Goal: Task Accomplishment & Management: Manage account settings

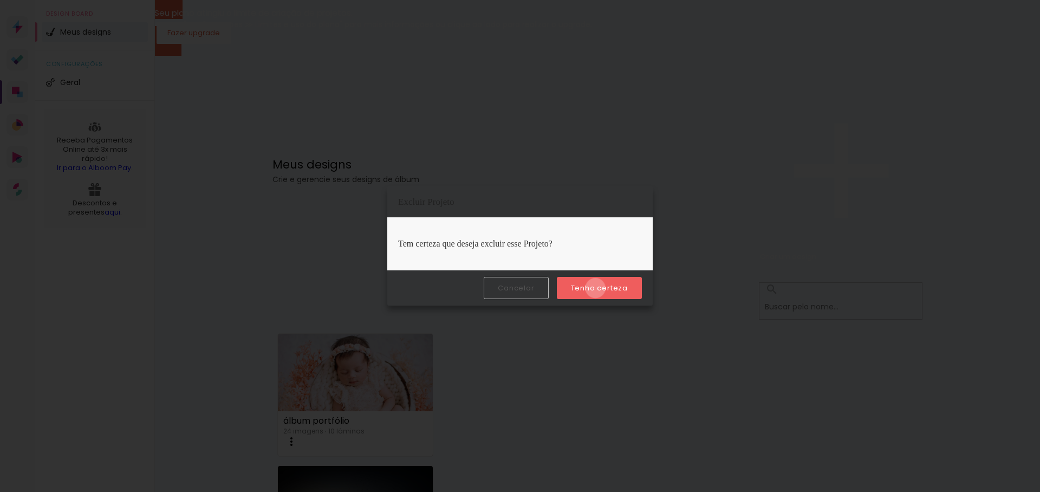
click at [0, 0] on slot "Tenho certeza" at bounding box center [0, 0] width 0 height 0
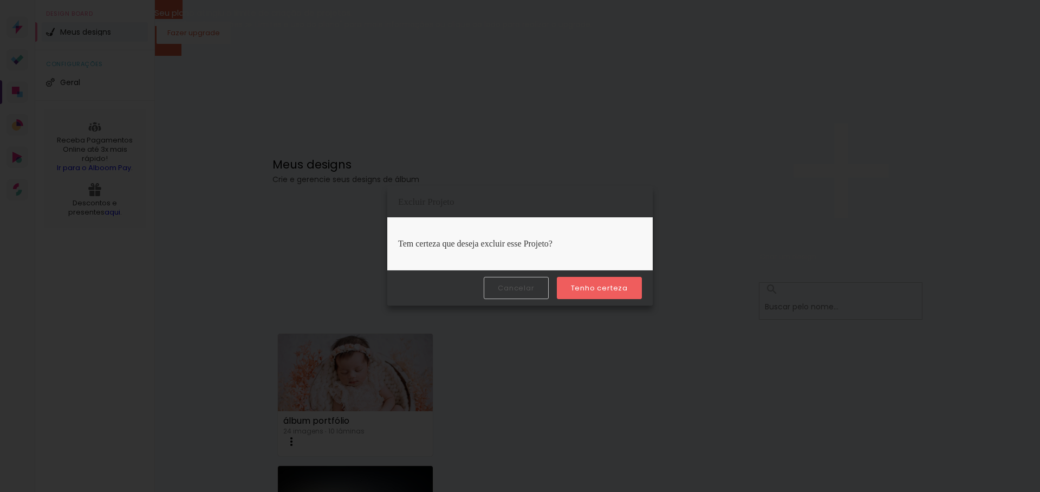
click at [0, 0] on slot "Tenho certeza" at bounding box center [0, 0] width 0 height 0
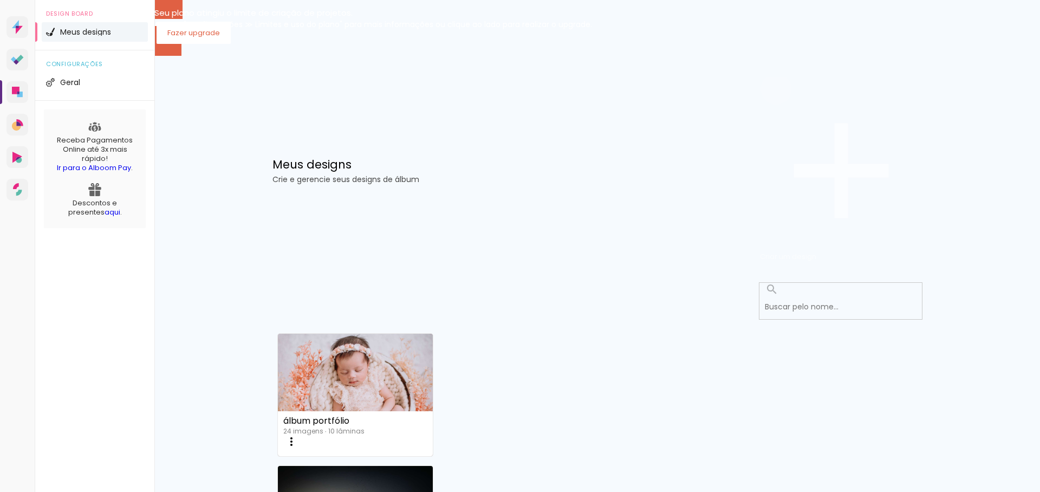
click at [846, 89] on iron-icon at bounding box center [841, 170] width 162 height 162
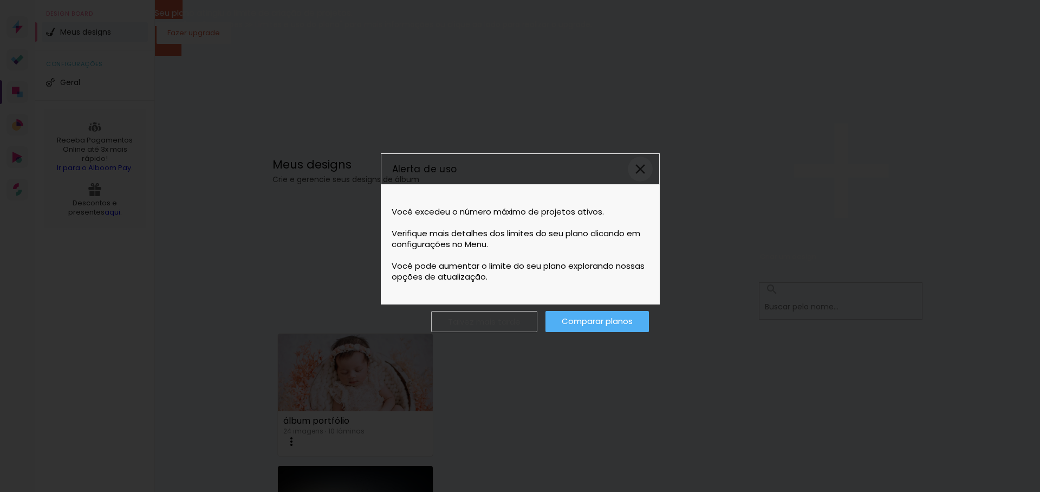
drag, startPoint x: 635, startPoint y: 173, endPoint x: 575, endPoint y: 185, distance: 61.3
click at [0, 0] on slot "Alerta de uso Você excedeu o número máximo de projetos ativos. Verifique mais d…" at bounding box center [0, 0] width 0 height 0
click at [637, 178] on paper-icon-button at bounding box center [640, 169] width 25 height 25
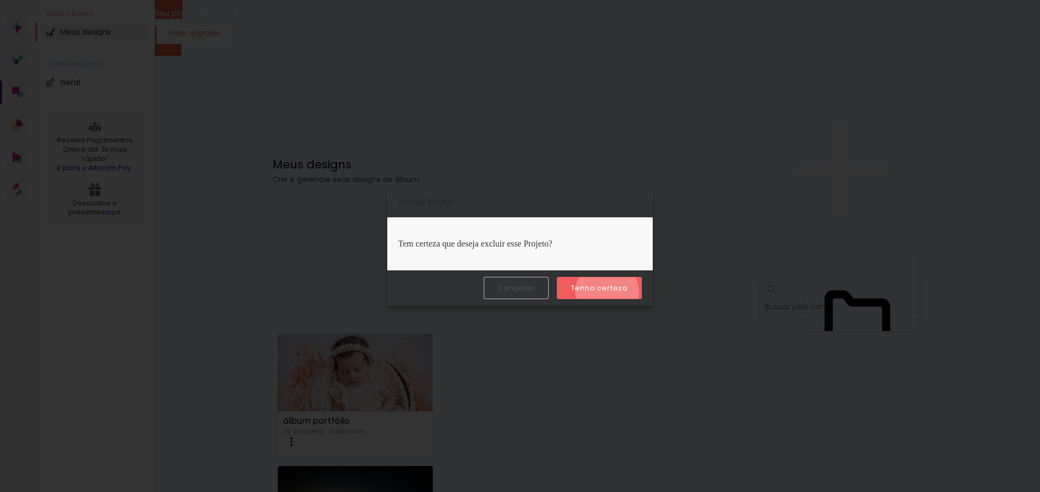
click at [0, 0] on slot "Tenho certeza" at bounding box center [0, 0] width 0 height 0
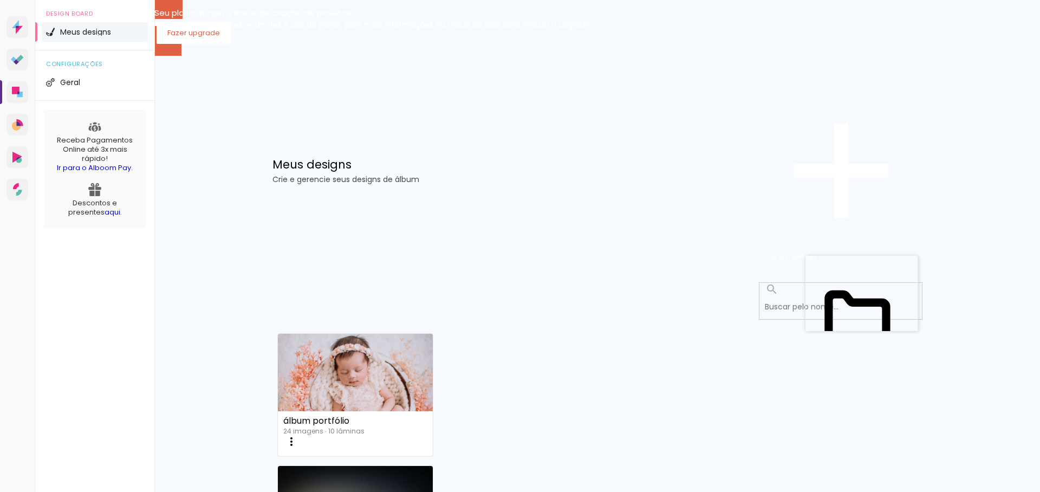
scroll to position [0, 0]
click at [624, 147] on div "Meus designs Crie e gerencie seus designs de álbum Criar um design" at bounding box center [597, 158] width 704 height 226
click at [816, 251] on span "Criar um design" at bounding box center [788, 256] width 56 height 10
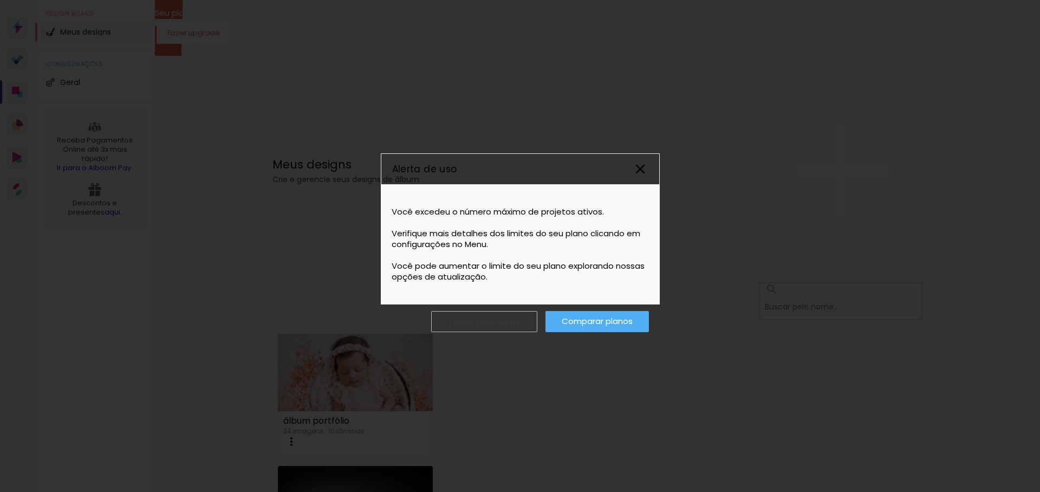
click at [642, 173] on iron-icon at bounding box center [640, 169] width 16 height 16
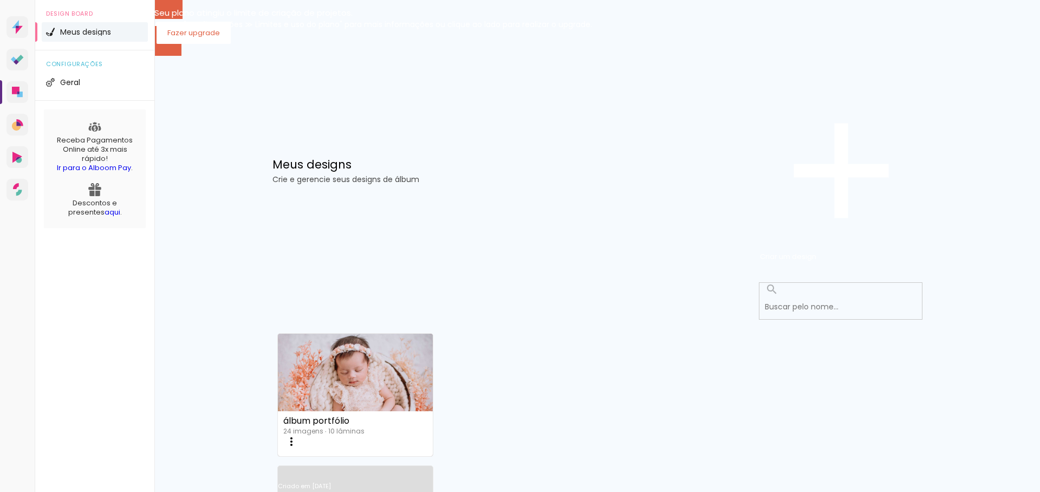
click at [433, 470] on link "Criado em [DATE]" at bounding box center [355, 500] width 155 height 61
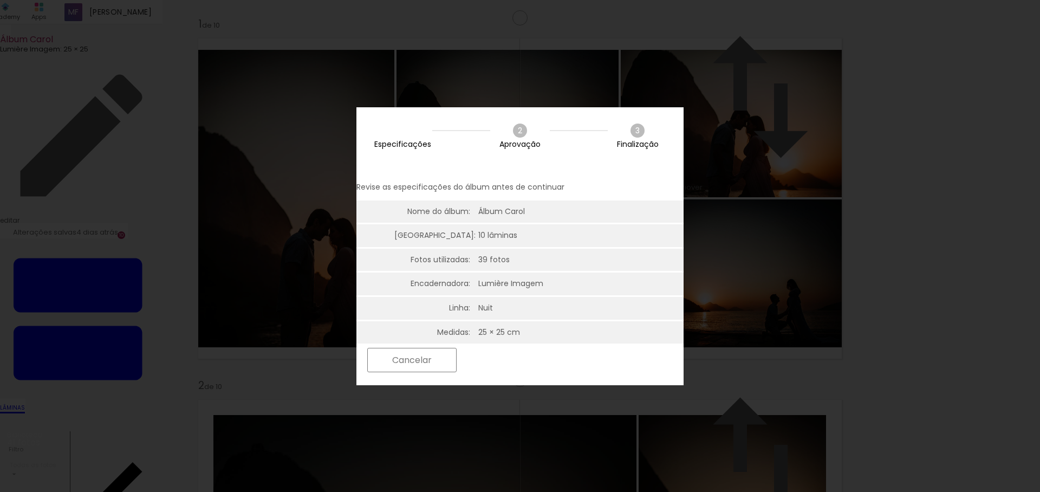
click at [0, 0] on slot "Próximo" at bounding box center [0, 0] width 0 height 0
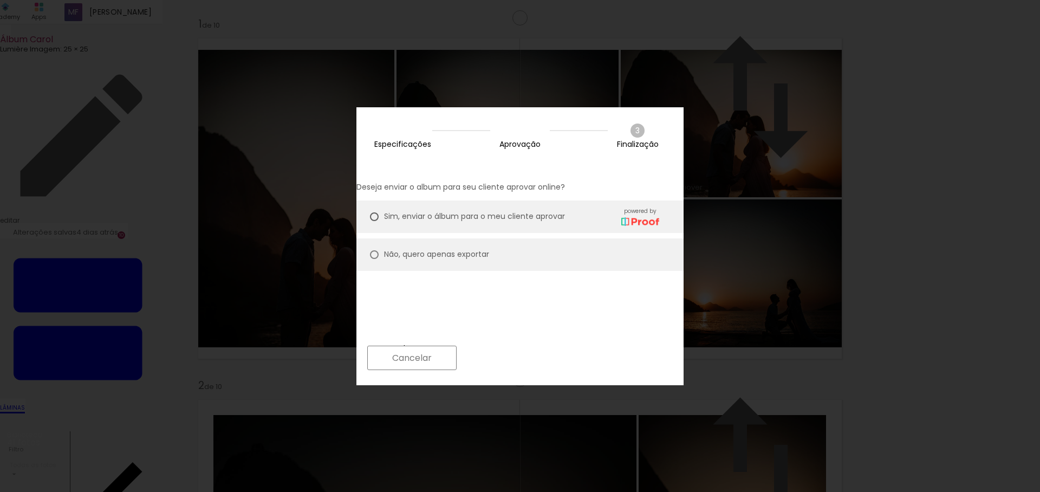
click at [0, 0] on slot "Não, quero apenas exportar" at bounding box center [0, 0] width 0 height 0
type paper-radio-button "on"
click at [0, 0] on slot "Próximo" at bounding box center [0, 0] width 0 height 0
type input "Alta, 300 DPI"
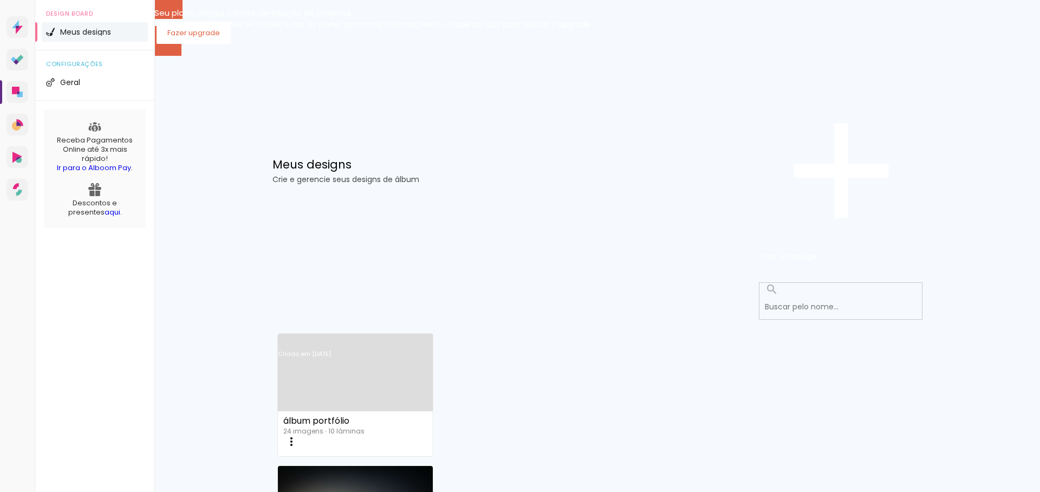
click at [385, 337] on link "Criado em [DATE]" at bounding box center [355, 367] width 155 height 61
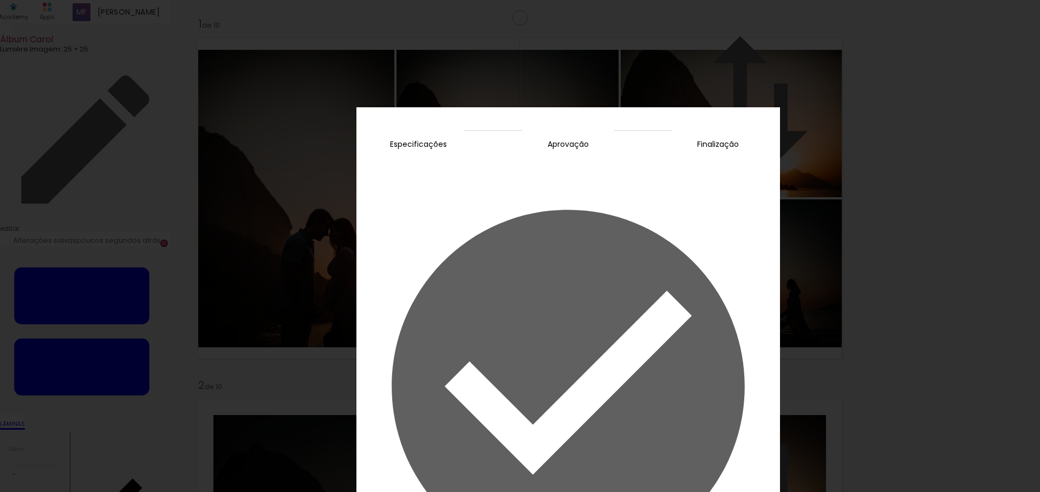
click at [0, 0] on slot "Concluir" at bounding box center [0, 0] width 0 height 0
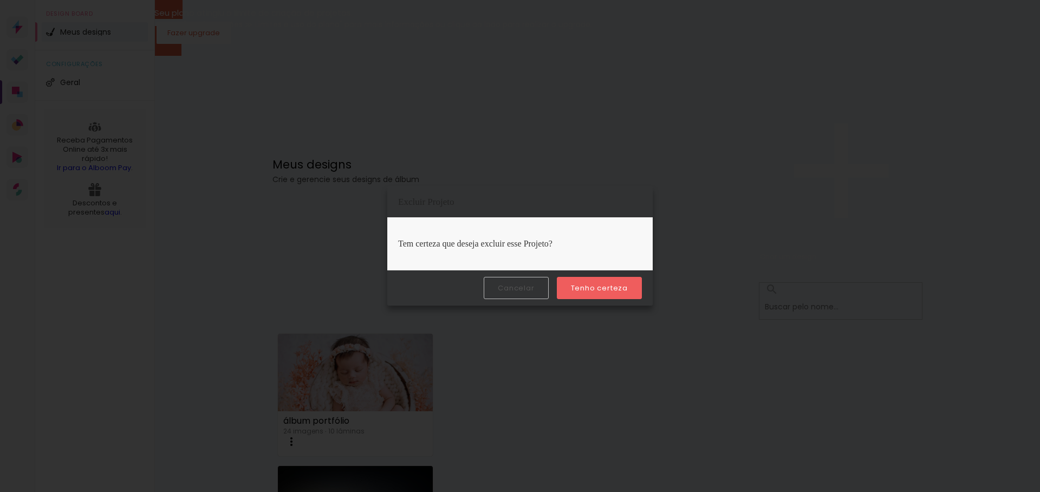
click at [589, 293] on paper-button "Tenho certeza" at bounding box center [599, 288] width 85 height 22
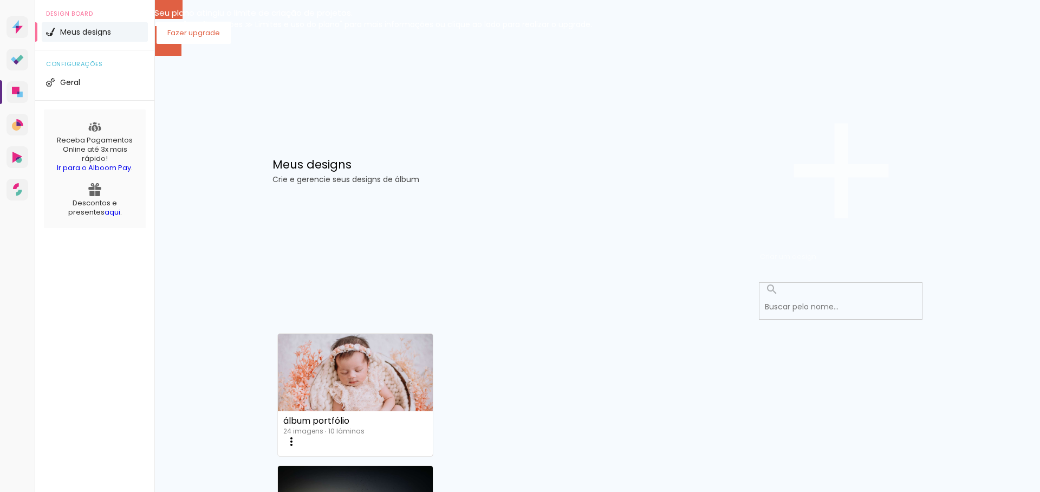
click at [877, 129] on paper-button "Criar um design" at bounding box center [841, 171] width 162 height 188
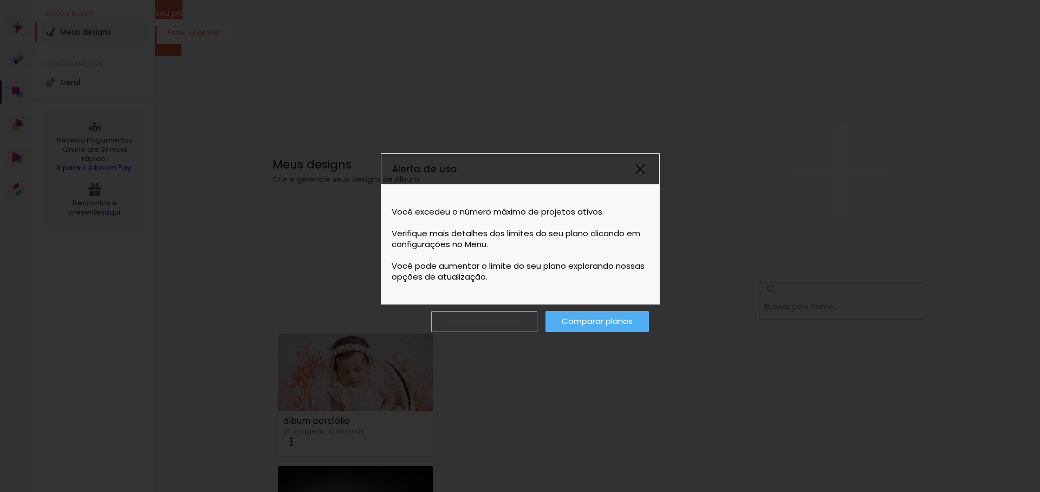
click at [645, 164] on iron-icon at bounding box center [640, 169] width 16 height 16
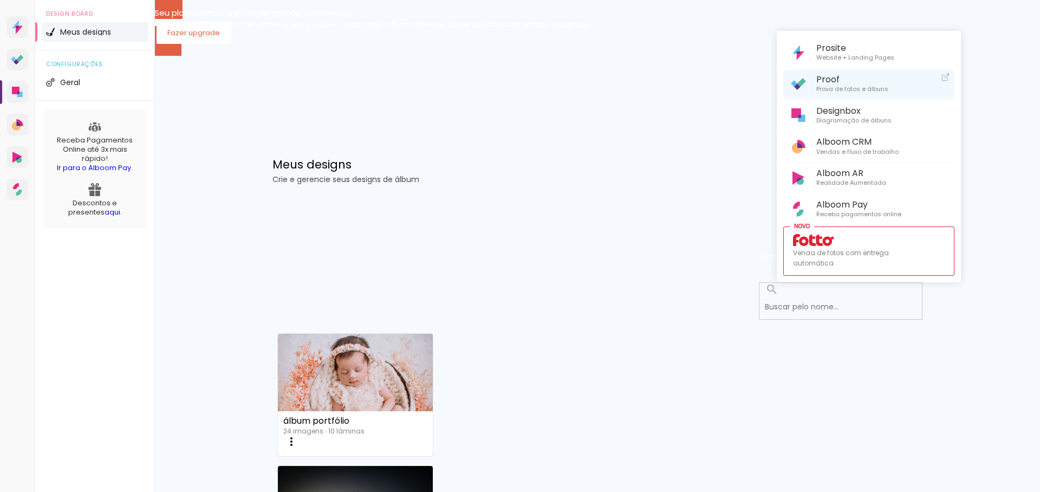
click at [841, 84] on span "Proof" at bounding box center [852, 79] width 72 height 10
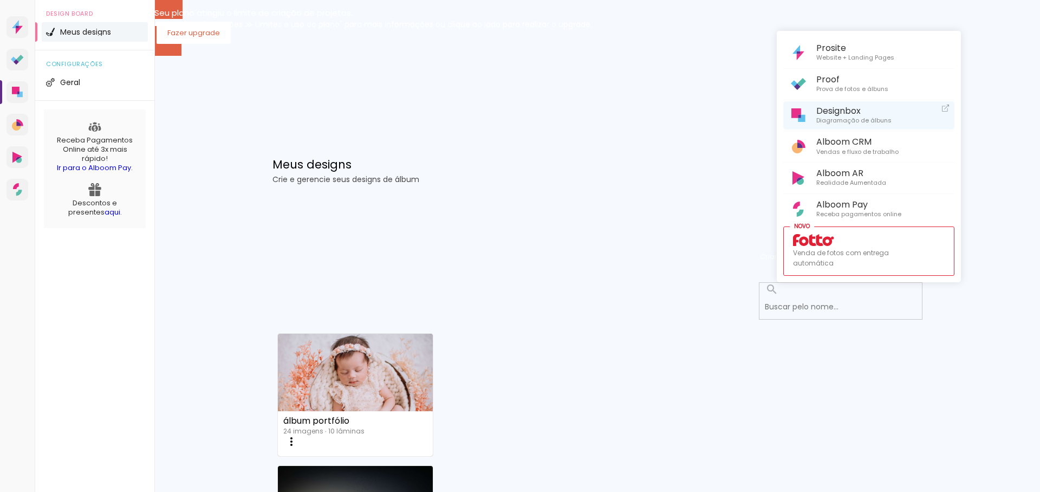
click at [836, 108] on span "Designbox" at bounding box center [853, 111] width 75 height 10
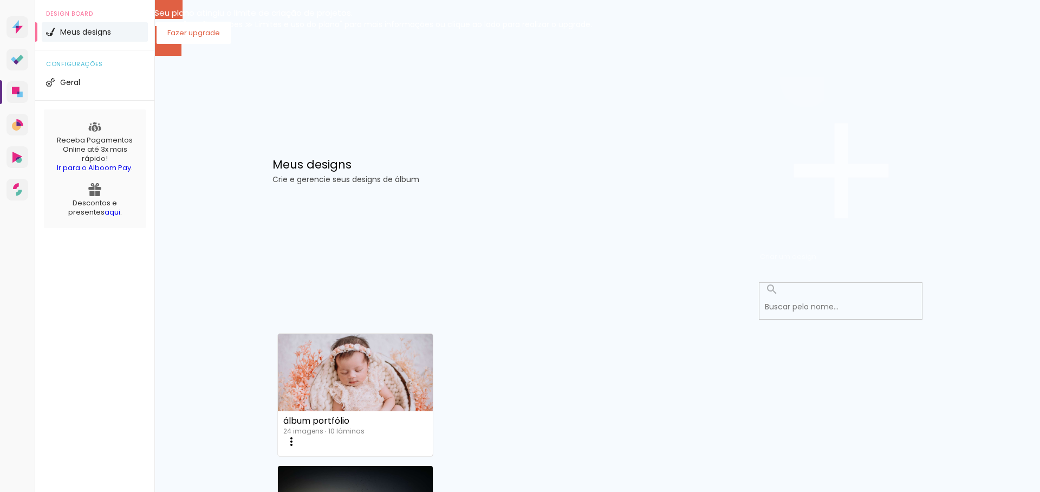
click at [880, 129] on paper-button "Criar um design" at bounding box center [841, 171] width 162 height 188
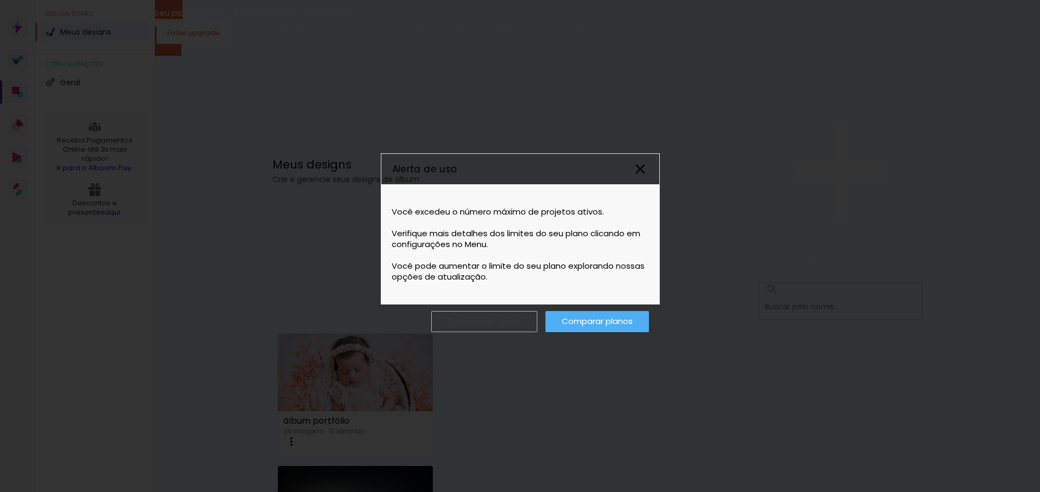
click at [639, 174] on iron-icon at bounding box center [640, 169] width 16 height 16
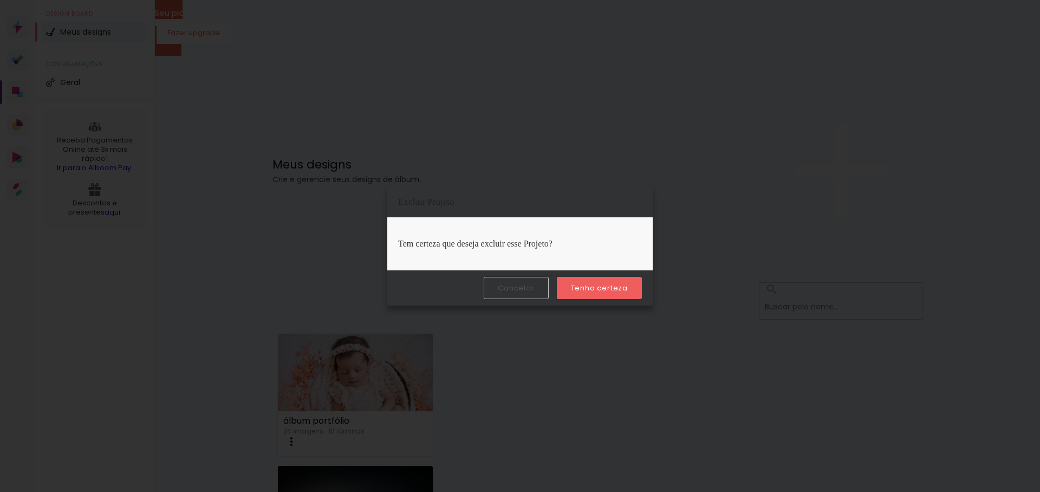
click at [0, 0] on slot "Tenho certeza" at bounding box center [0, 0] width 0 height 0
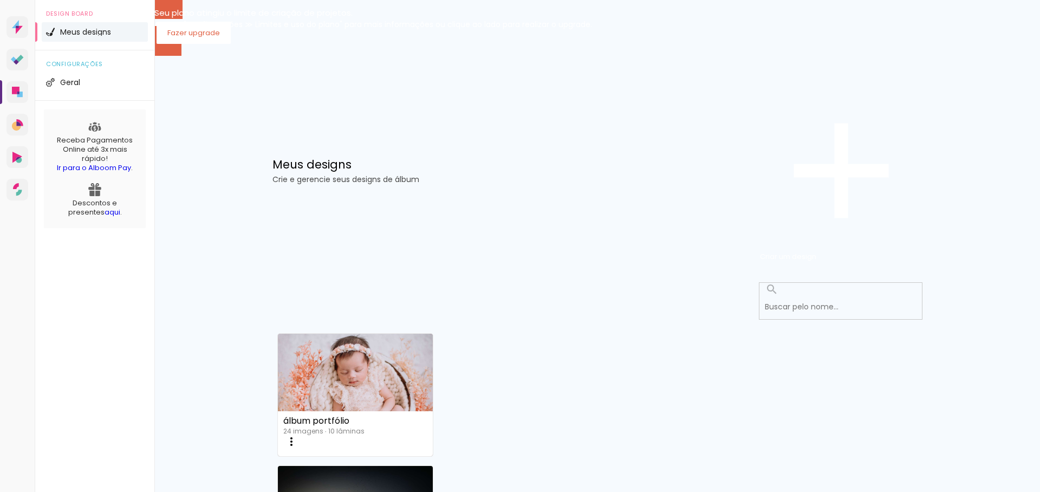
click at [688, 328] on div "Criado em [DATE] álbum portfólio 24 imagens ∙ 10 lâminas Abrir Fazer uma cópia …" at bounding box center [597, 460] width 650 height 264
click at [879, 129] on paper-button "Criar um design" at bounding box center [841, 171] width 162 height 188
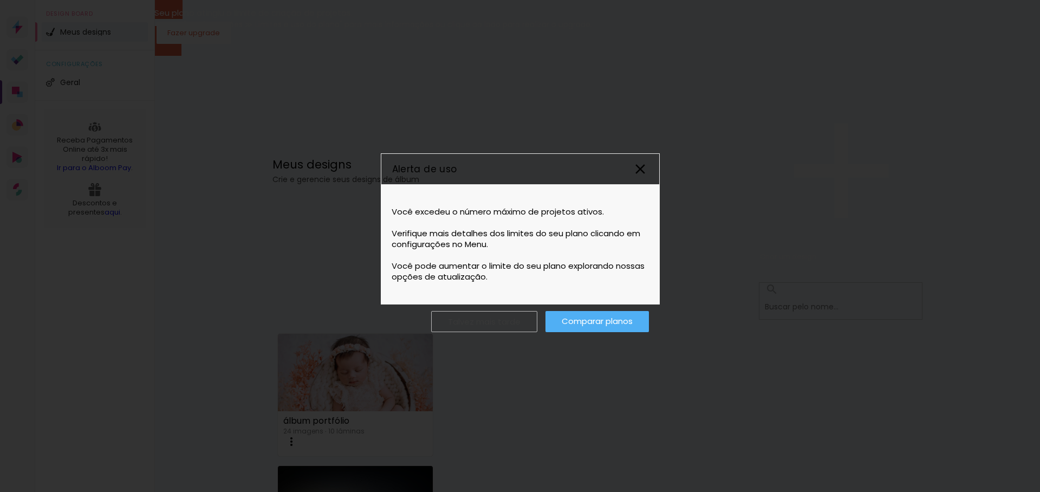
click at [650, 171] on paper-icon-button at bounding box center [640, 169] width 25 height 25
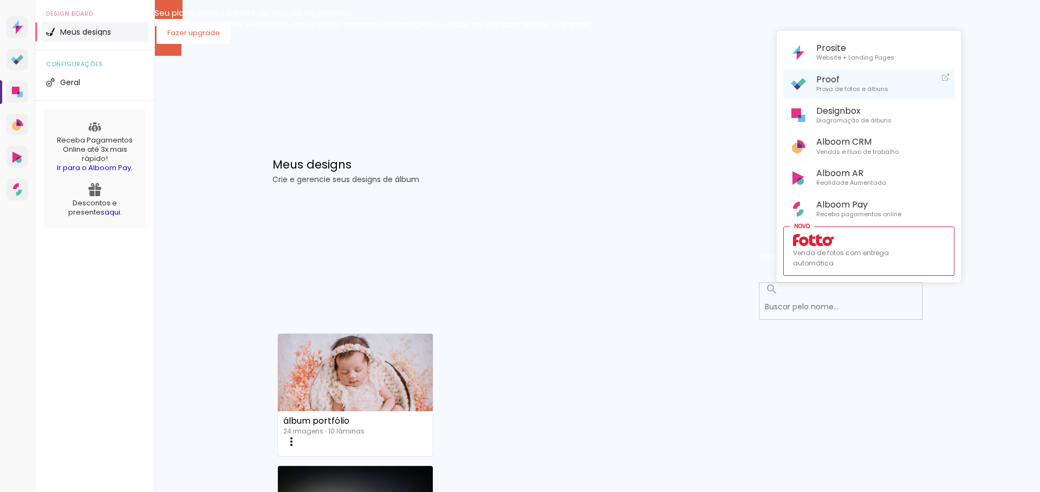
click at [832, 84] on span "Proof" at bounding box center [852, 79] width 72 height 10
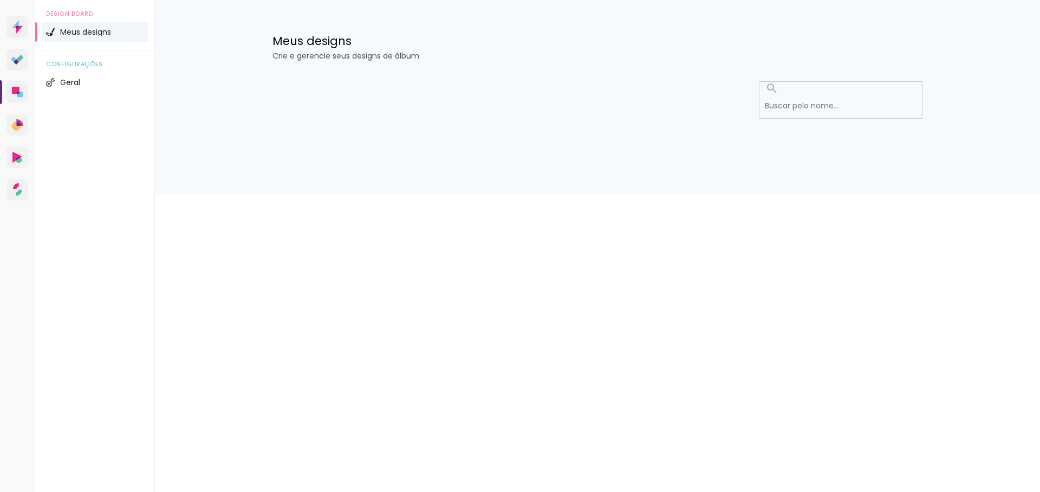
click at [824, 117] on input at bounding box center [843, 106] width 168 height 22
